Goal: Navigation & Orientation: Find specific page/section

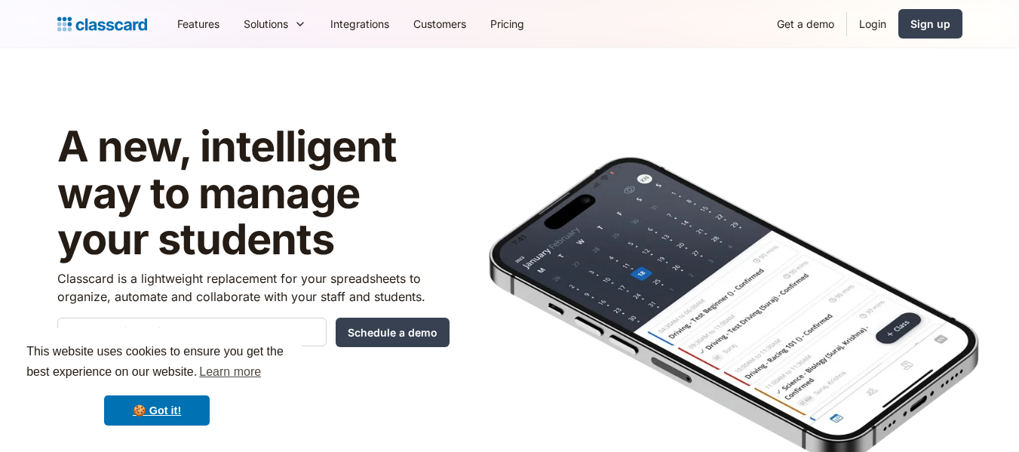
scroll to position [302, 0]
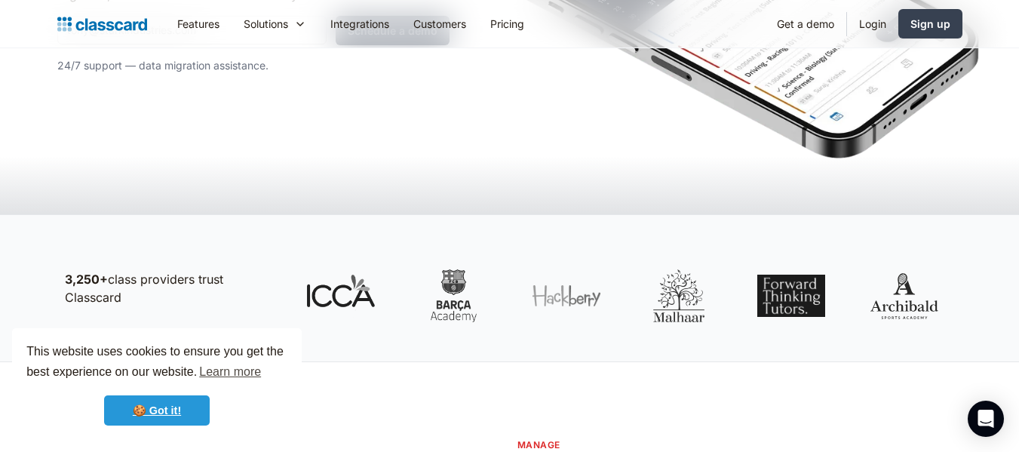
click at [184, 401] on link "🍪 Got it!" at bounding box center [157, 410] width 106 height 30
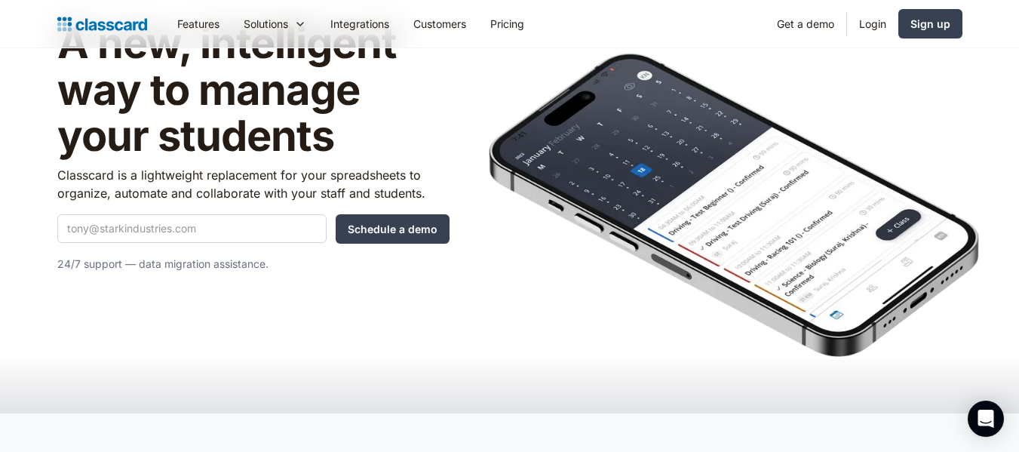
scroll to position [0, 0]
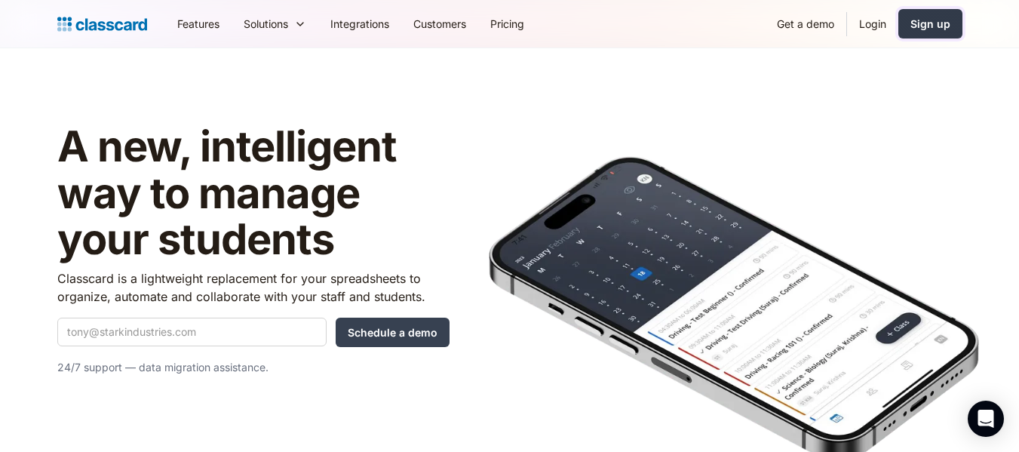
click at [924, 19] on div "Sign up" at bounding box center [931, 24] width 40 height 16
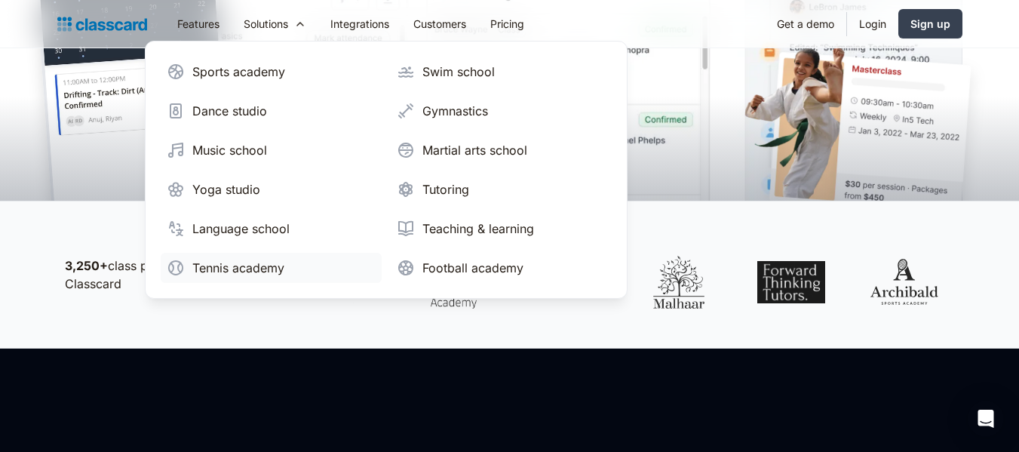
scroll to position [755, 0]
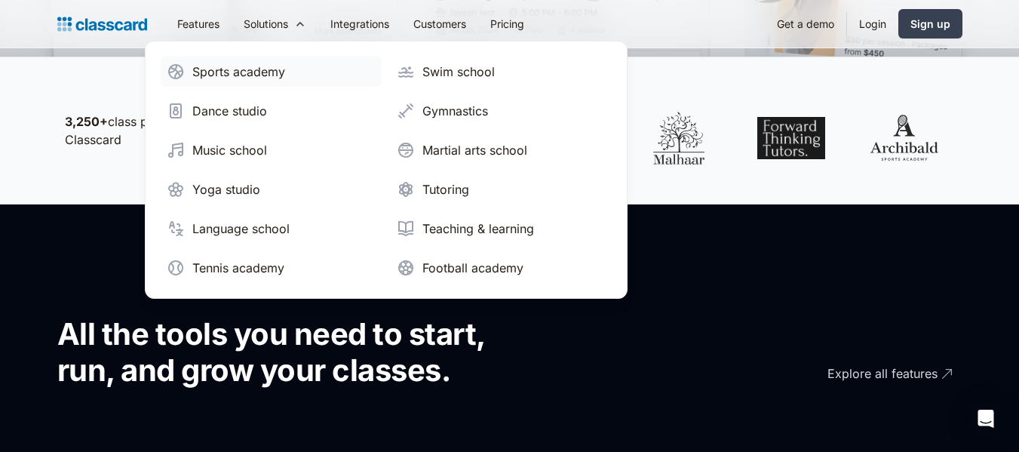
click at [254, 78] on div "Sports academy" at bounding box center [238, 72] width 93 height 18
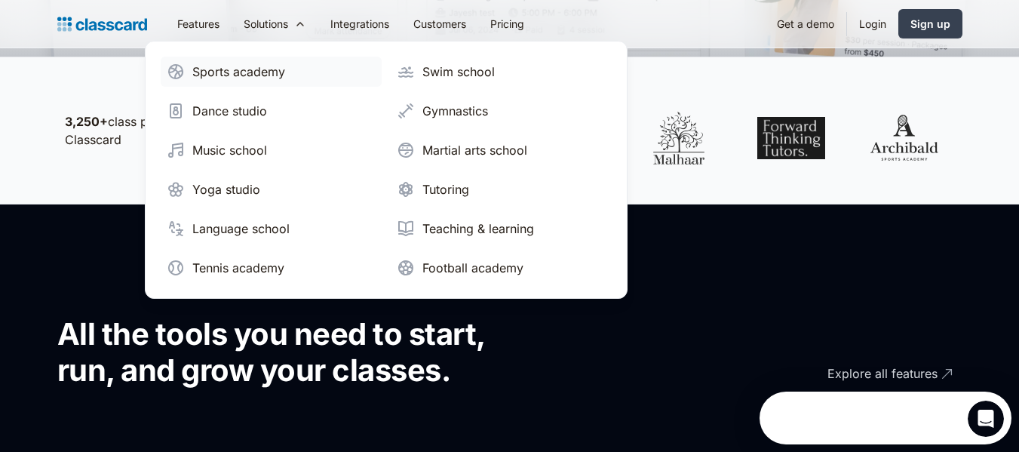
scroll to position [0, 0]
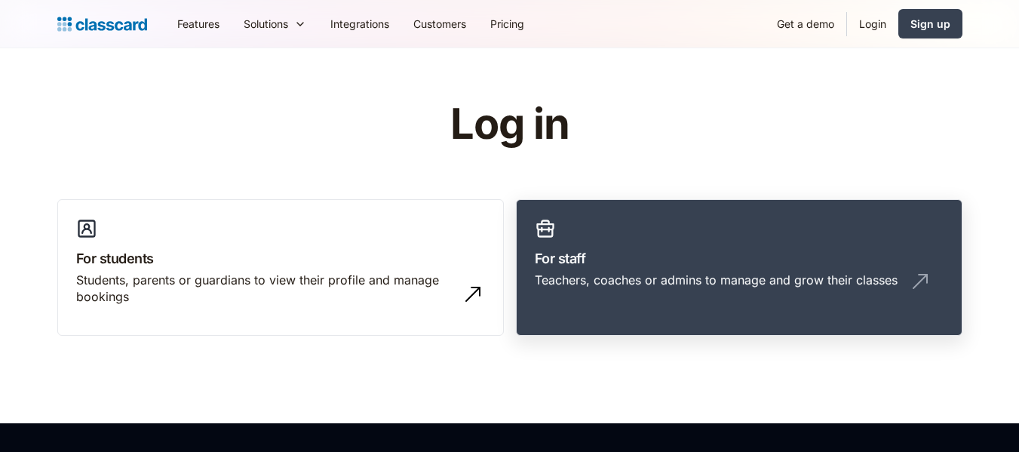
click at [577, 263] on h3 "For staff" at bounding box center [739, 258] width 409 height 20
